Goal: Task Accomplishment & Management: Use online tool/utility

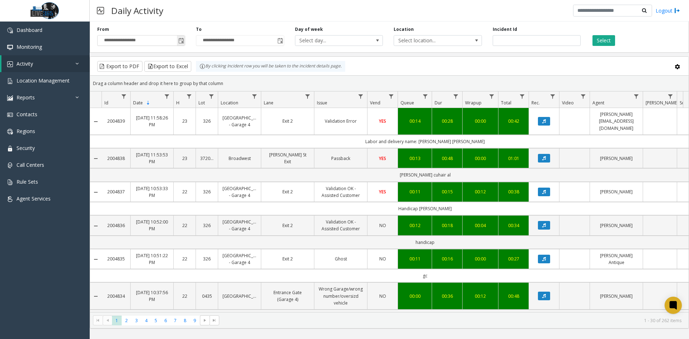
click at [180, 37] on span "Toggle popup" at bounding box center [181, 40] width 8 height 11
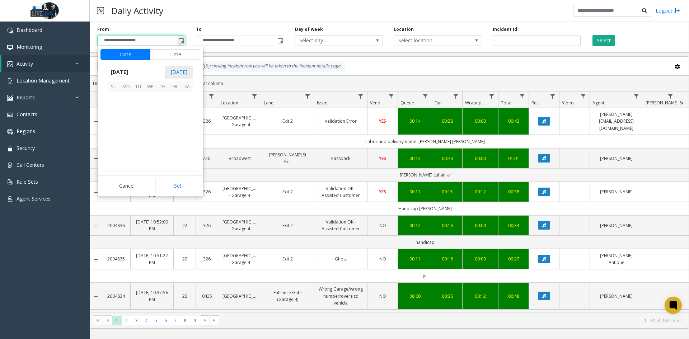
scroll to position [128631, 0]
click at [139, 148] on span "26" at bounding box center [138, 147] width 12 height 12
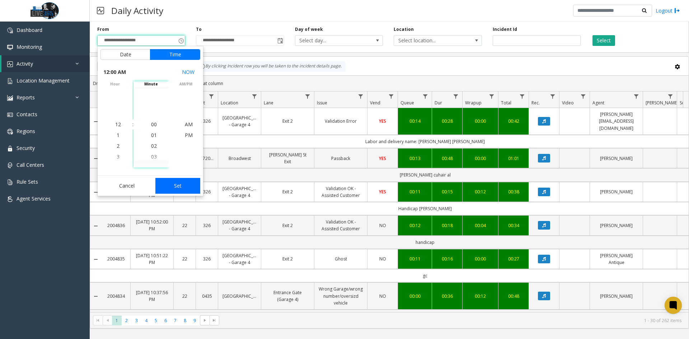
click at [179, 185] on button "Set" at bounding box center [177, 186] width 45 height 16
type input "**********"
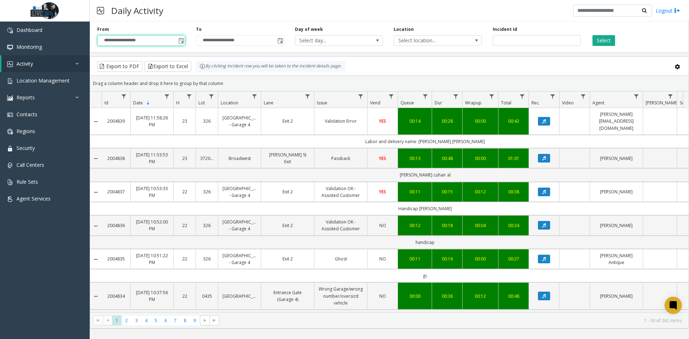
click at [282, 42] on span "Toggle popup" at bounding box center [280, 41] width 6 height 6
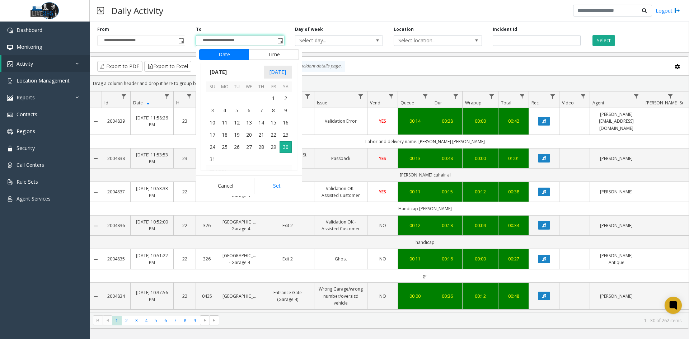
scroll to position [11, 0]
click at [273, 149] on span "29" at bounding box center [273, 147] width 12 height 12
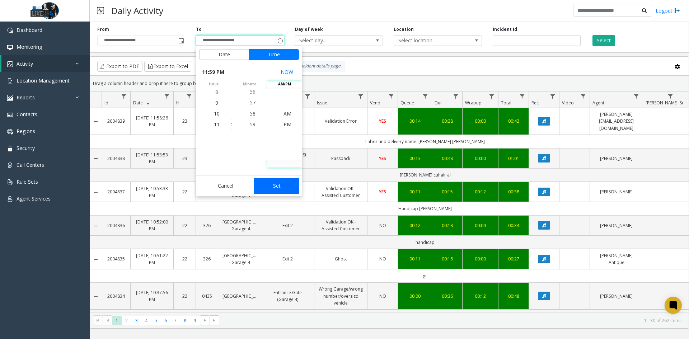
click at [286, 188] on button "Set" at bounding box center [276, 186] width 45 height 16
type input "**********"
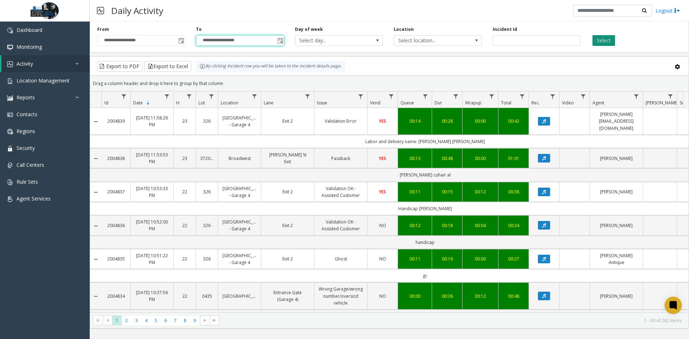
click at [610, 44] on button "Select" at bounding box center [603, 40] width 23 height 11
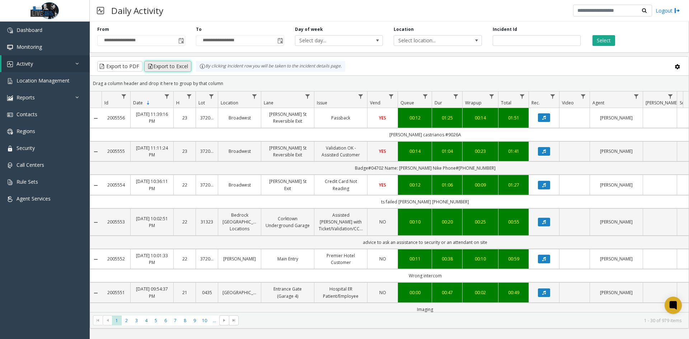
click at [157, 70] on button "Export to Excel" at bounding box center [167, 66] width 47 height 11
